Goal: Navigation & Orientation: Go to known website

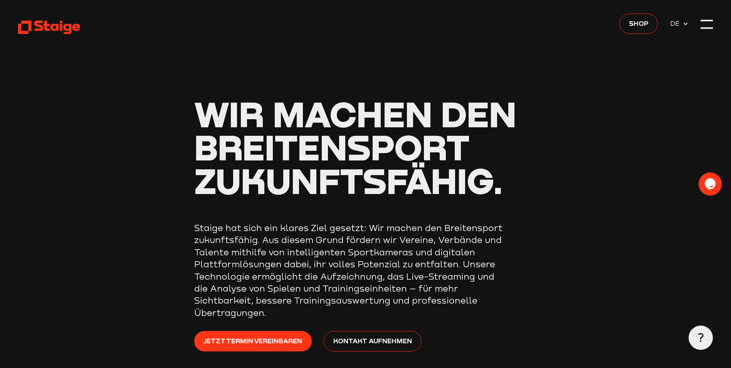
drag, startPoint x: 711, startPoint y: 12, endPoint x: 710, endPoint y: 19, distance: 7.8
click at [711, 14] on header "Wir machen den Breitensport zukunftsfähig. Staige hat sich ein klares Ziel gese…" at bounding box center [365, 206] width 695 height 412
click at [710, 19] on div at bounding box center [707, 24] width 12 height 12
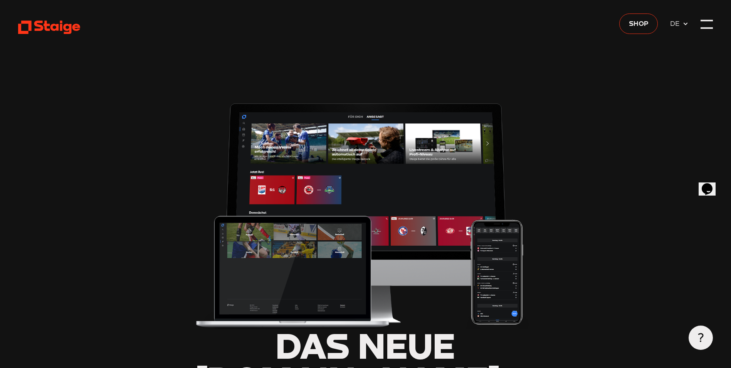
click at [60, 24] on icon at bounding box center [49, 27] width 62 height 15
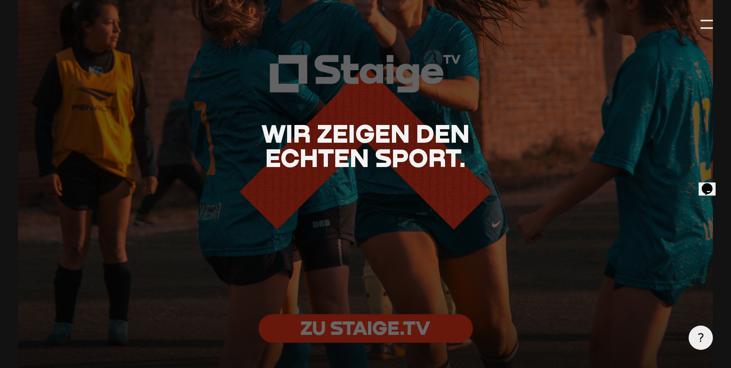
scroll to position [1658, 0]
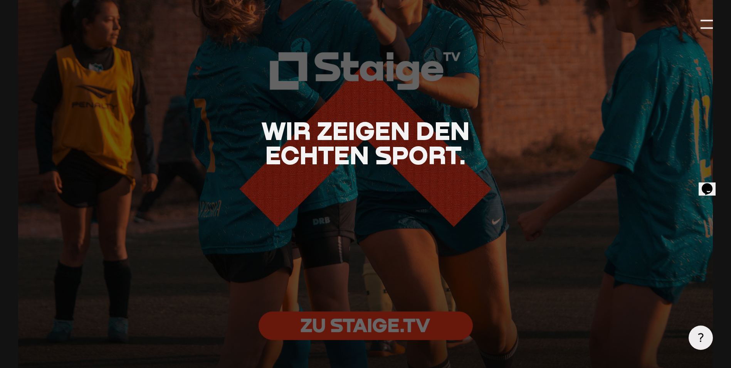
click at [702, 24] on div at bounding box center [707, 24] width 12 height 12
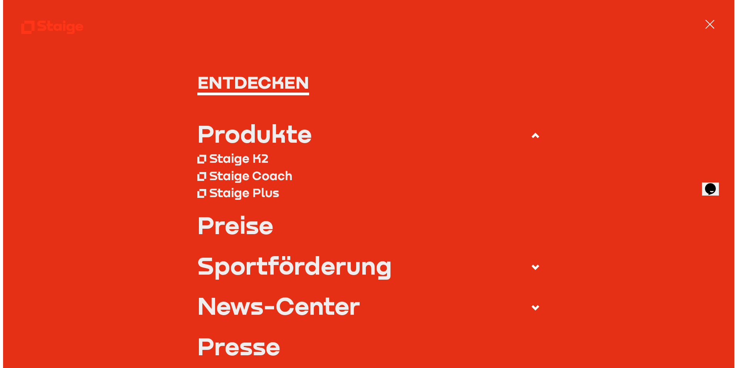
scroll to position [1636, 0]
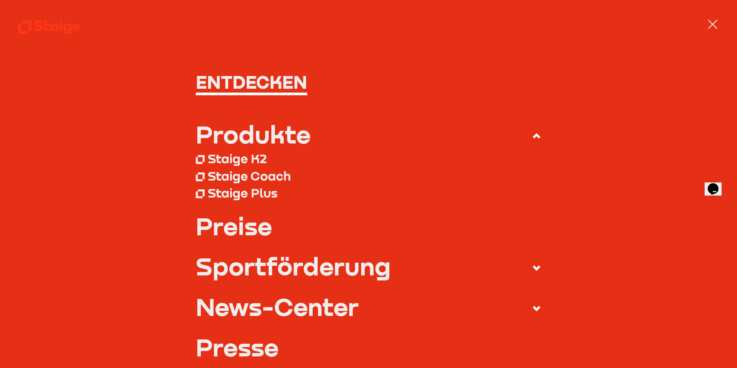
click at [711, 19] on div at bounding box center [713, 24] width 12 height 12
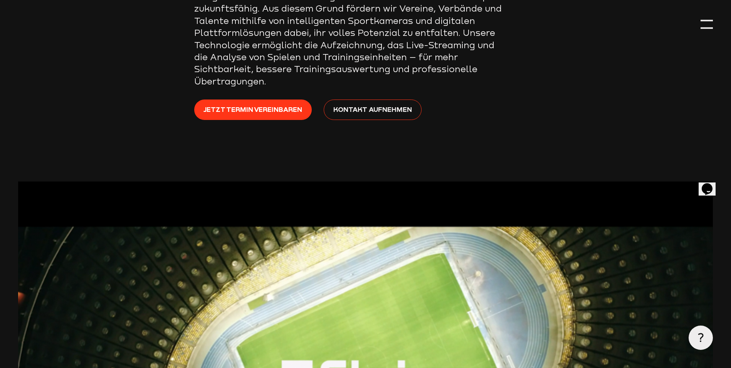
scroll to position [0, 0]
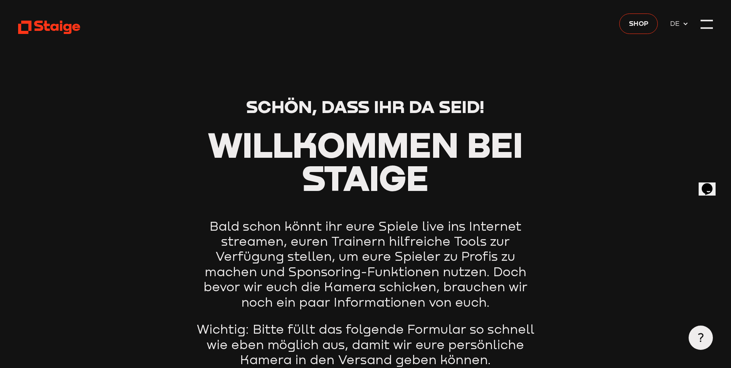
click at [696, 21] on header "Schön, dass ihr da seid! Willkommen bei Staige Bald schon könnt ihr eure Spiele…" at bounding box center [365, 208] width 695 height 416
click at [704, 20] on div at bounding box center [707, 21] width 12 height 2
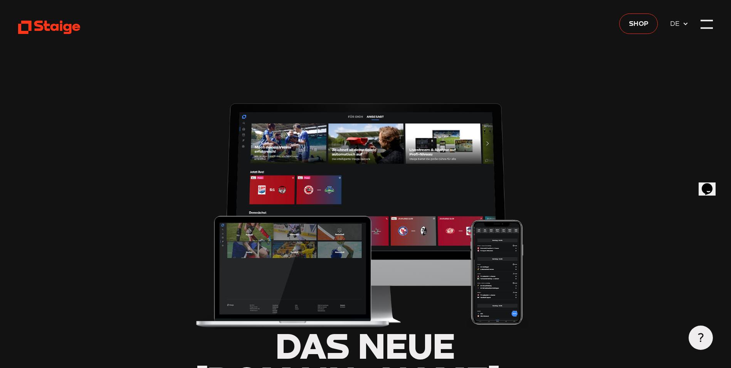
click at [645, 24] on span "Shop" at bounding box center [639, 23] width 20 height 11
type input "0.8"
click at [688, 22] on icon at bounding box center [686, 24] width 6 height 6
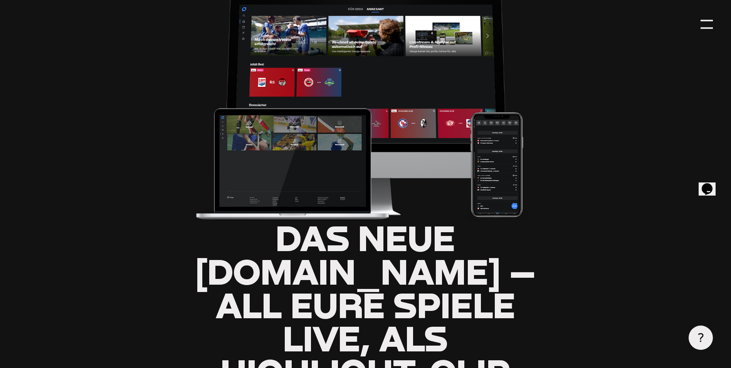
scroll to position [152, 0]
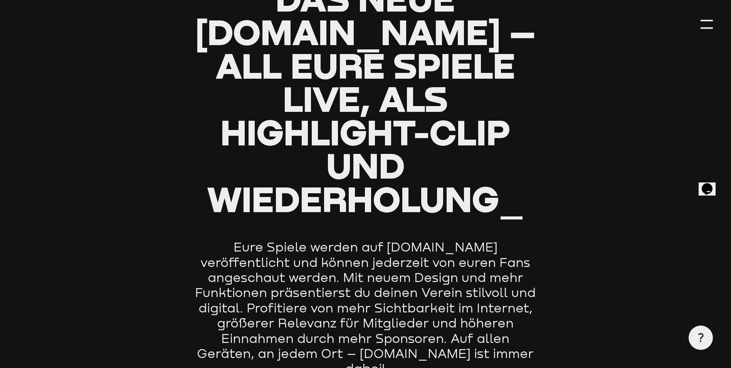
type input "0.8"
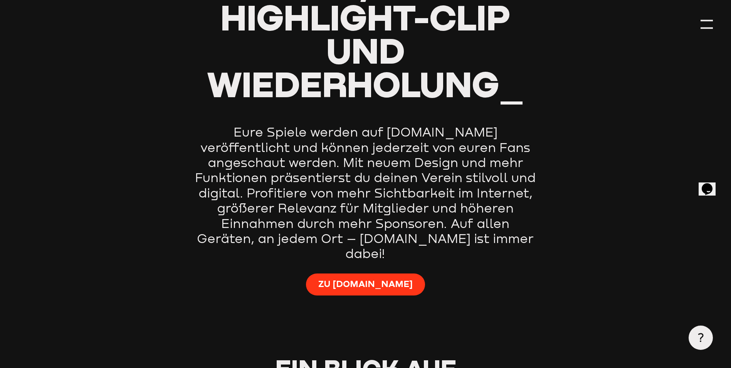
scroll to position [463, 0]
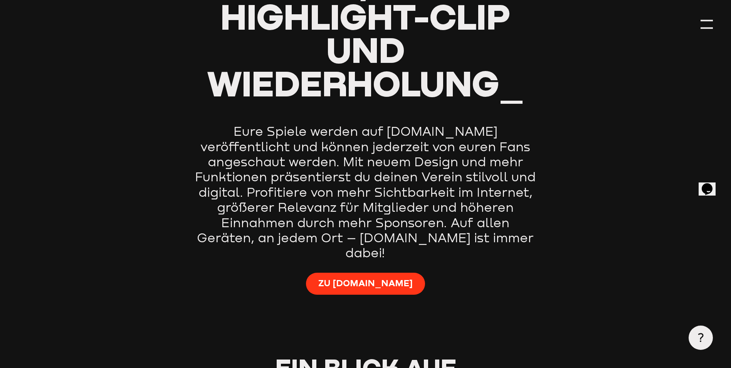
click at [370, 277] on span "Zu [DOMAIN_NAME]" at bounding box center [365, 283] width 94 height 12
